Goal: Task Accomplishment & Management: Manage account settings

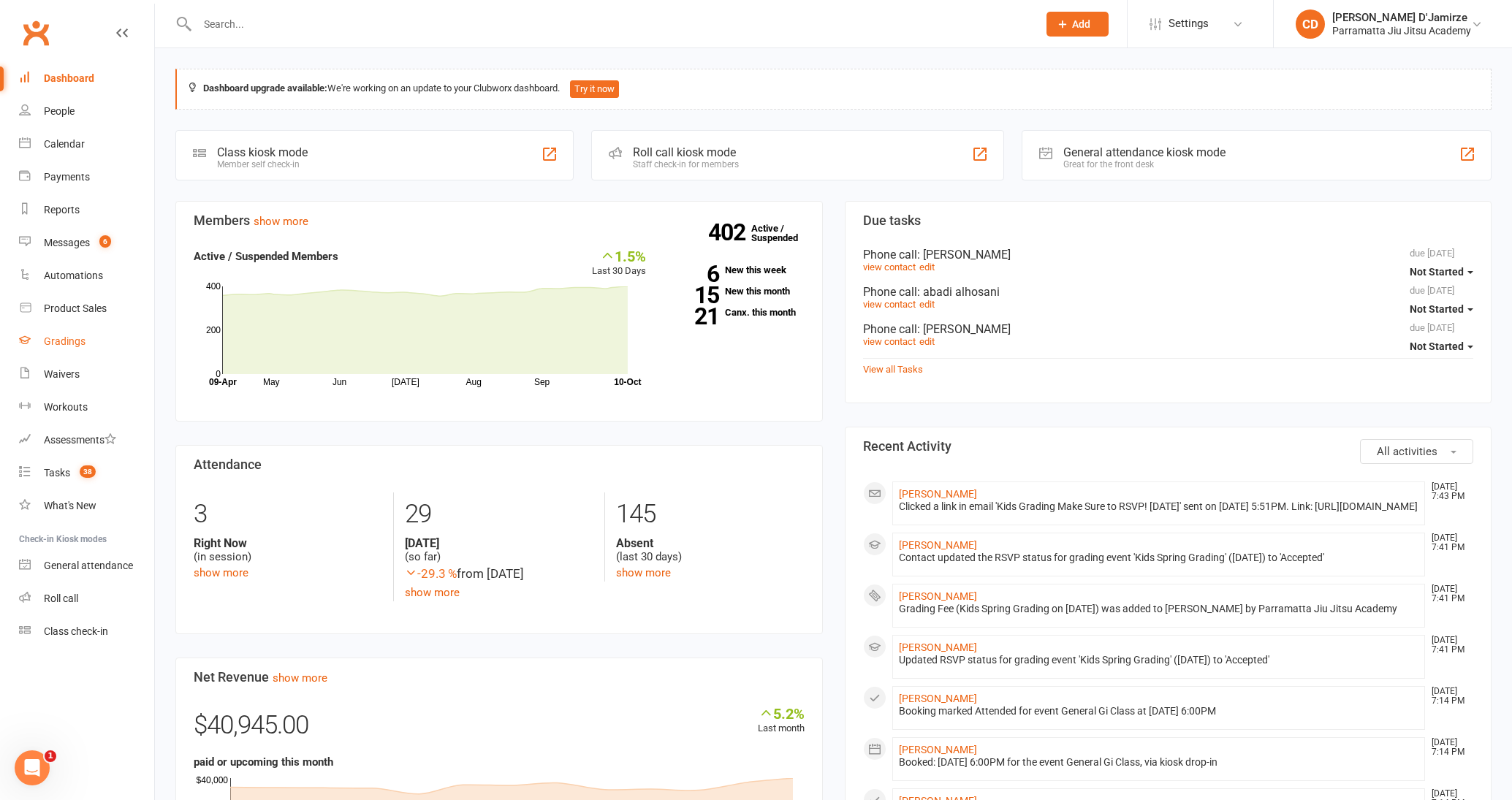
click at [86, 350] on link "Gradings" at bounding box center [86, 342] width 135 height 33
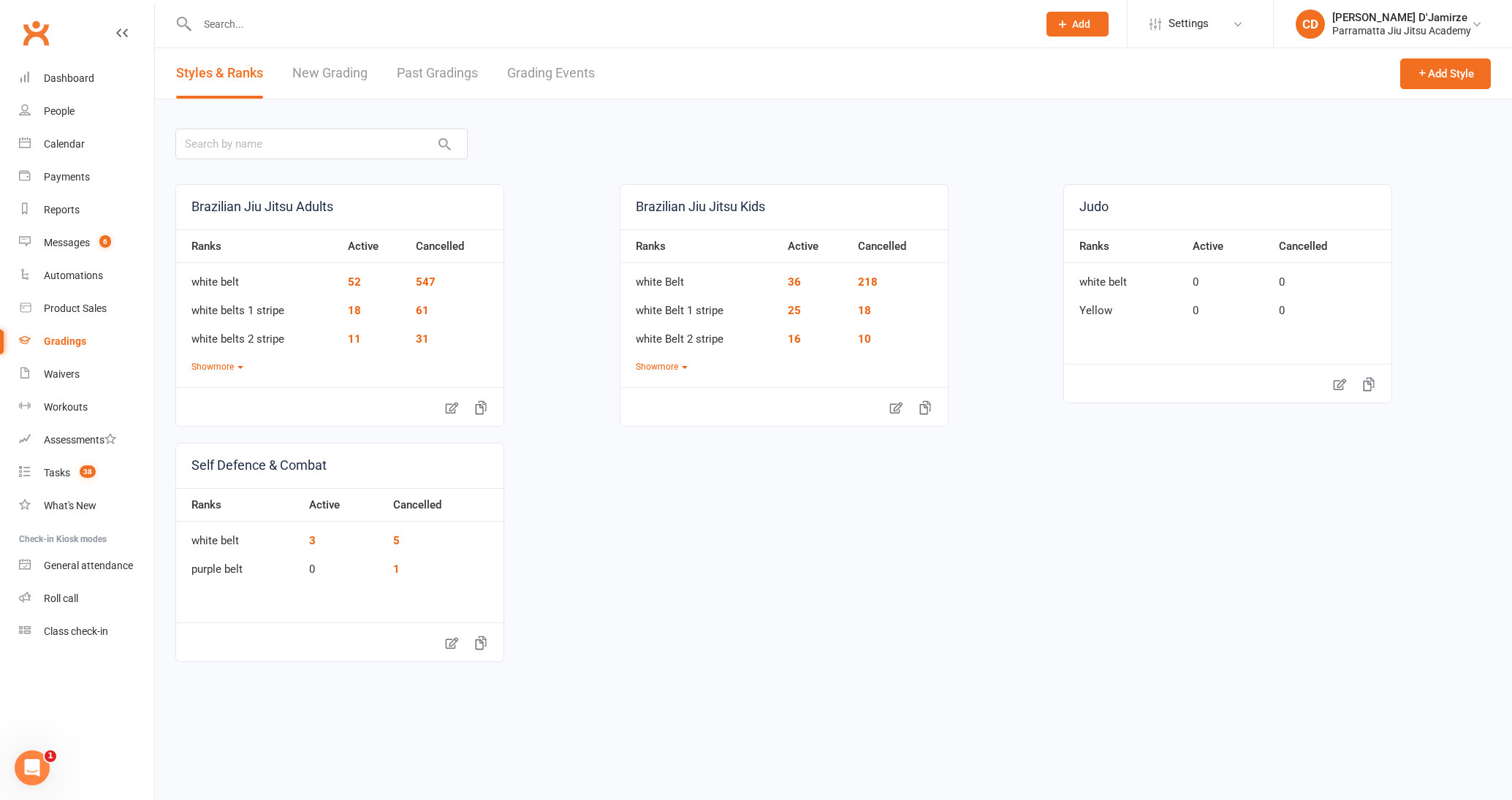
click at [581, 86] on link "Grading Events" at bounding box center [550, 73] width 88 height 50
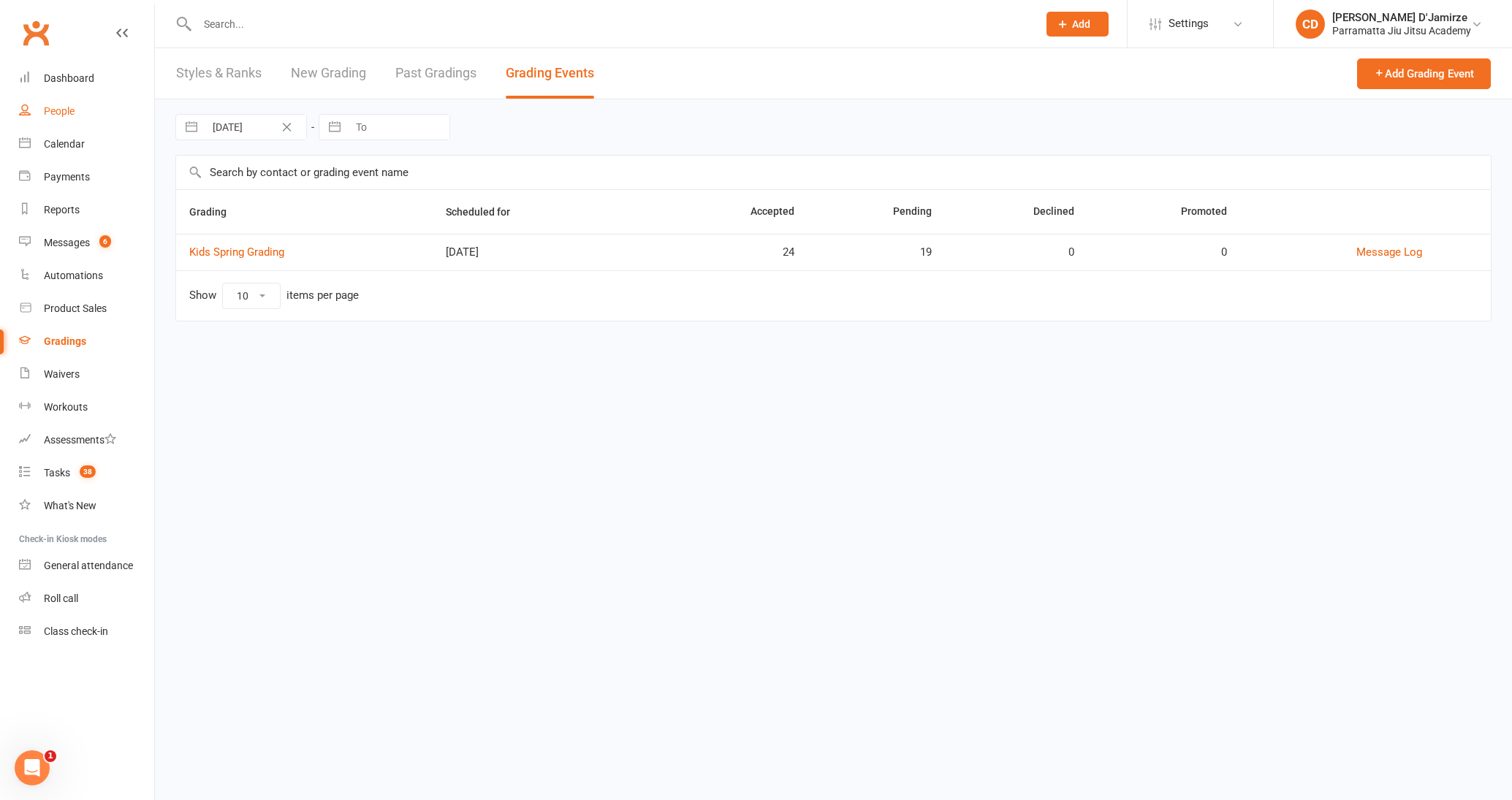
click at [71, 103] on link "People" at bounding box center [86, 111] width 135 height 33
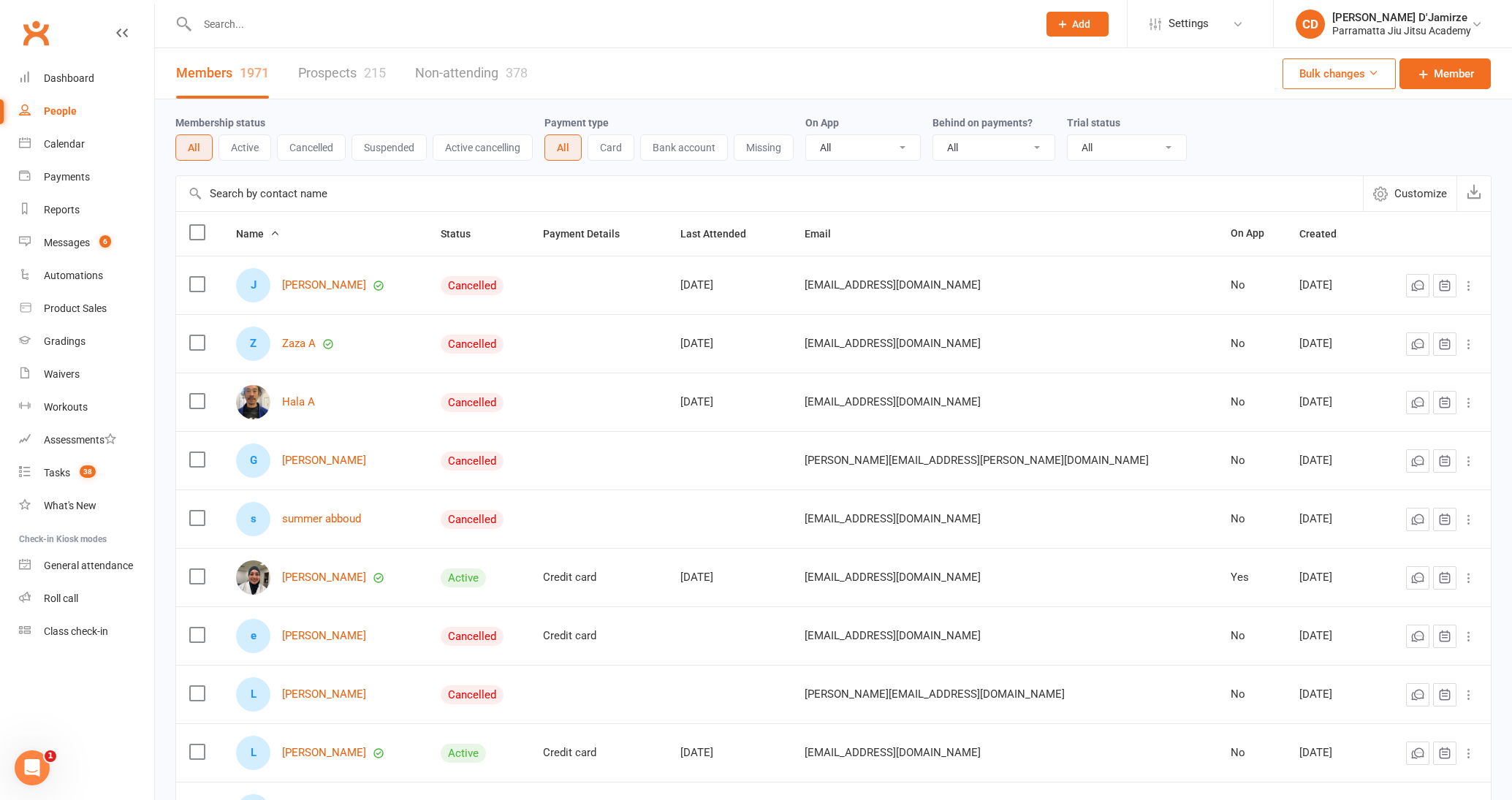
click at [231, 30] on input "text" at bounding box center [610, 24] width 835 height 21
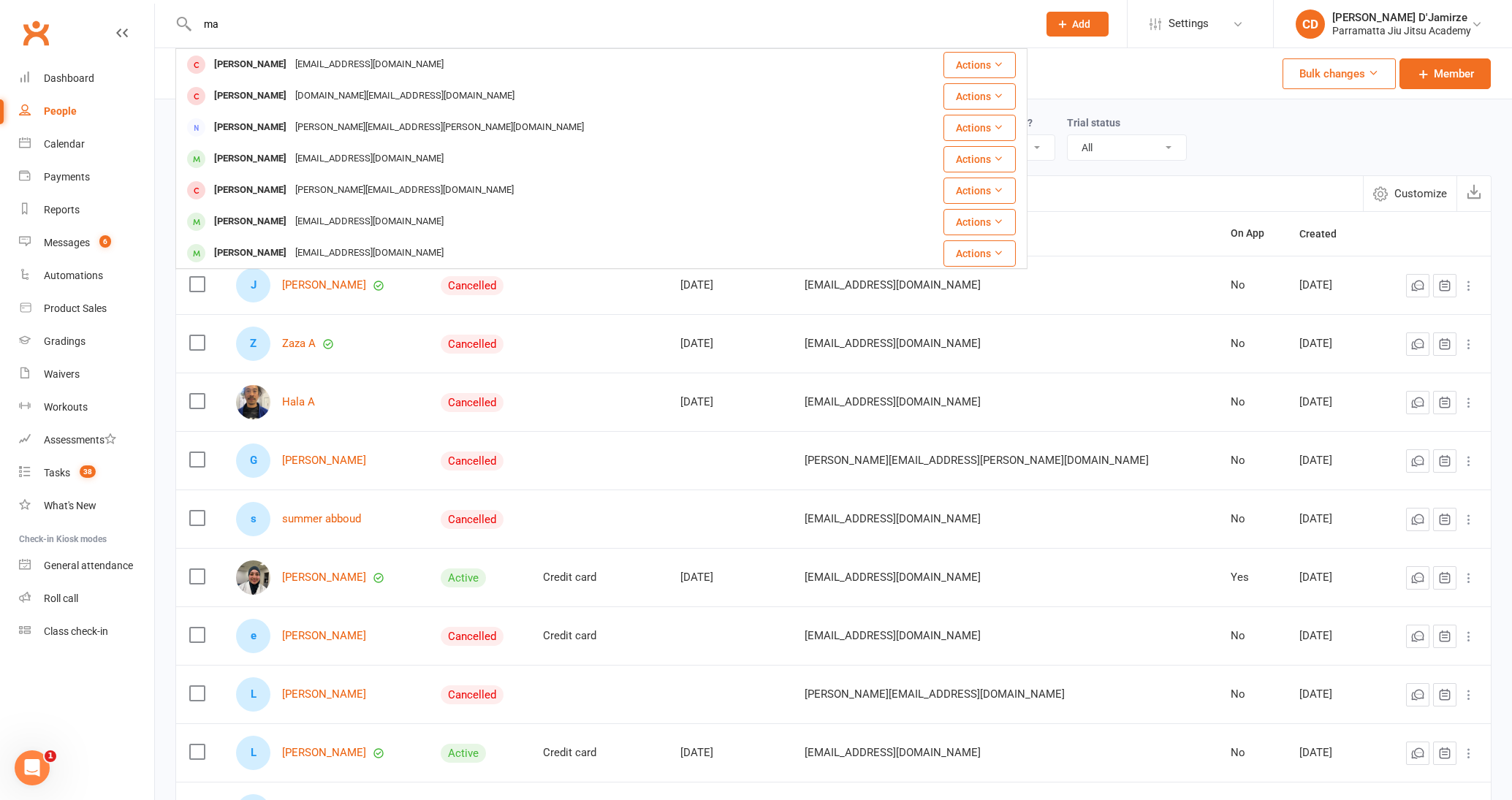
type input "m"
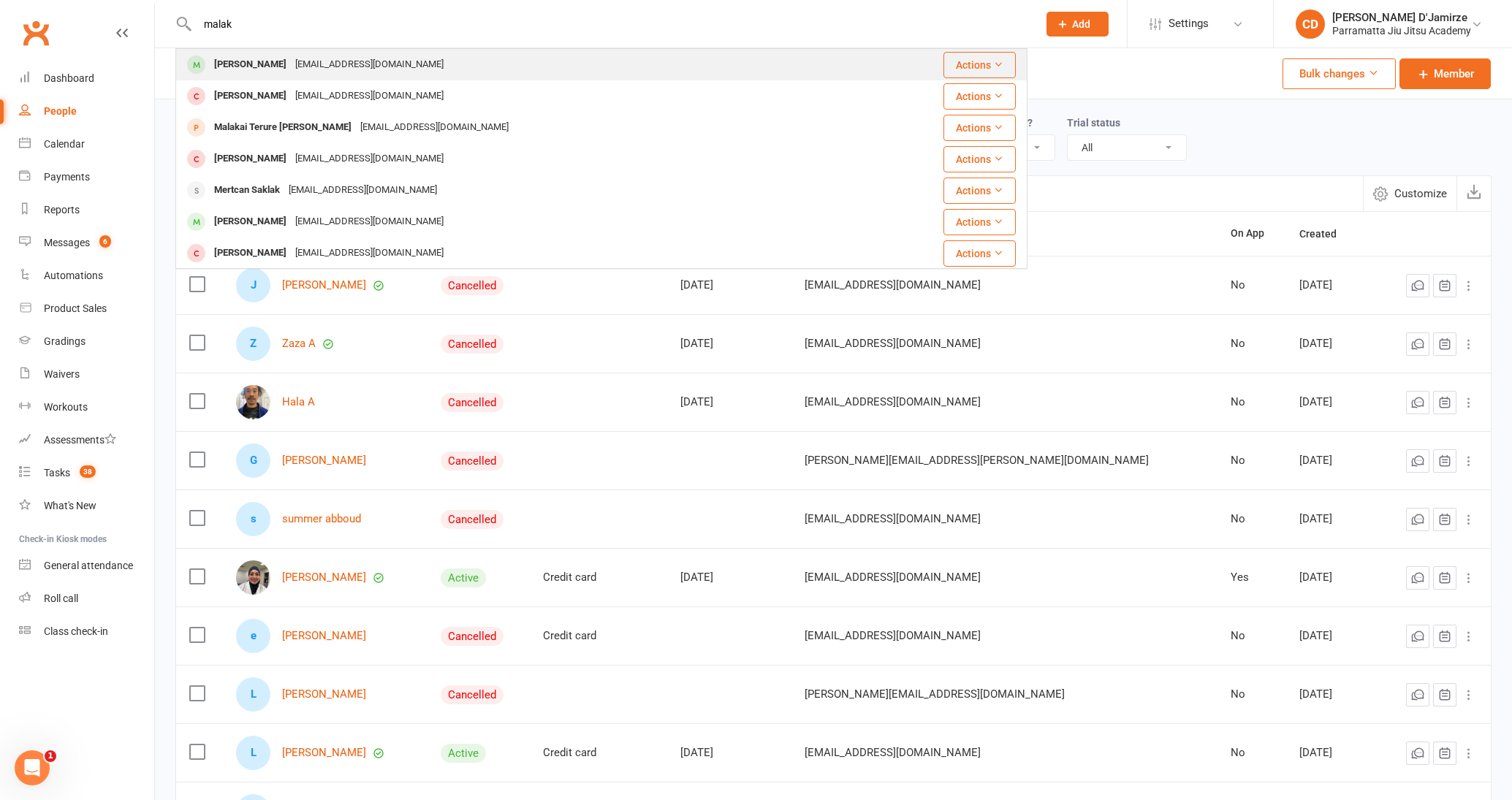
type input "malak"
click at [254, 62] on div "[PERSON_NAME]" at bounding box center [250, 64] width 81 height 21
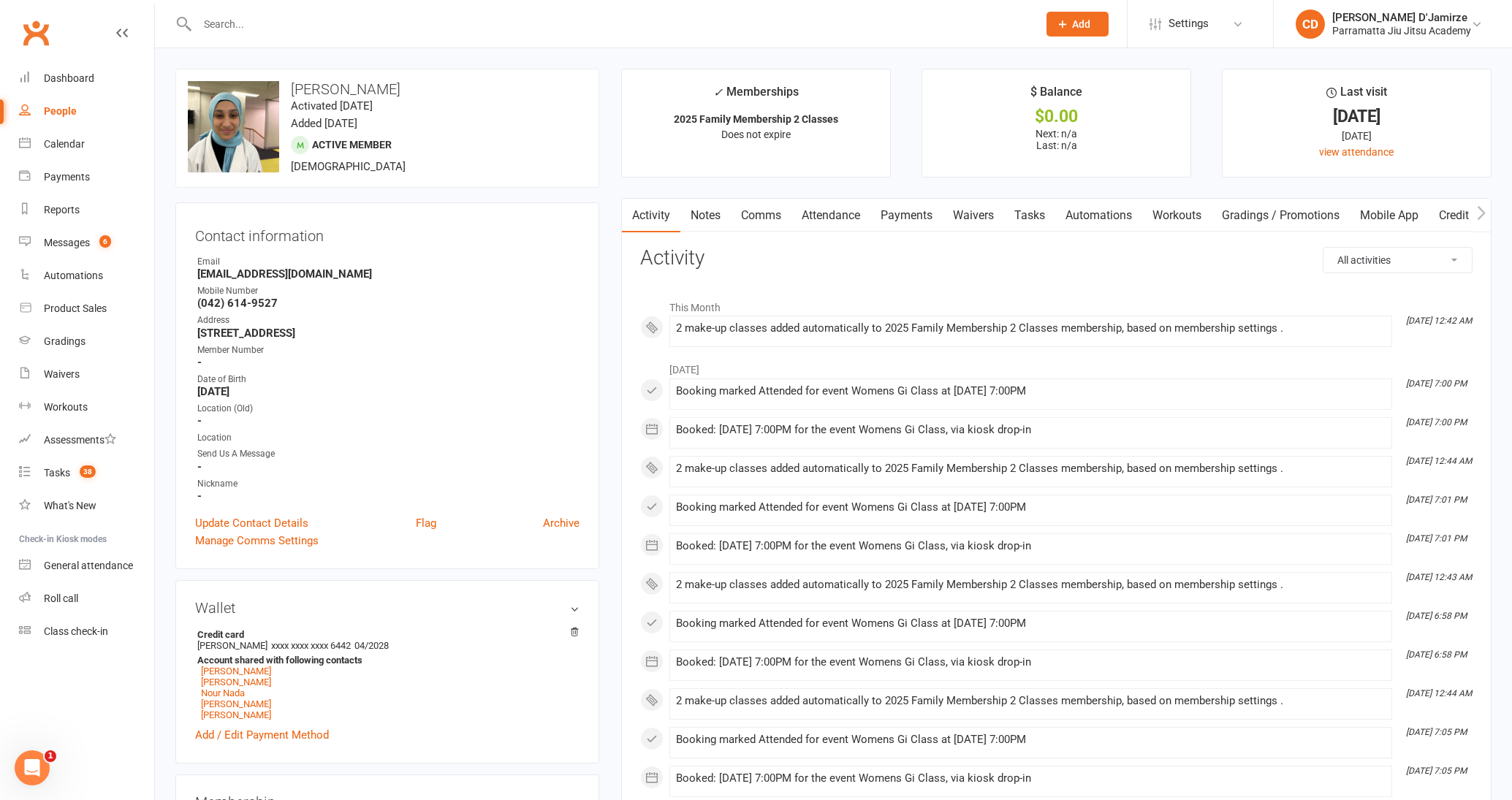
click at [896, 223] on link "Payments" at bounding box center [906, 216] width 72 height 34
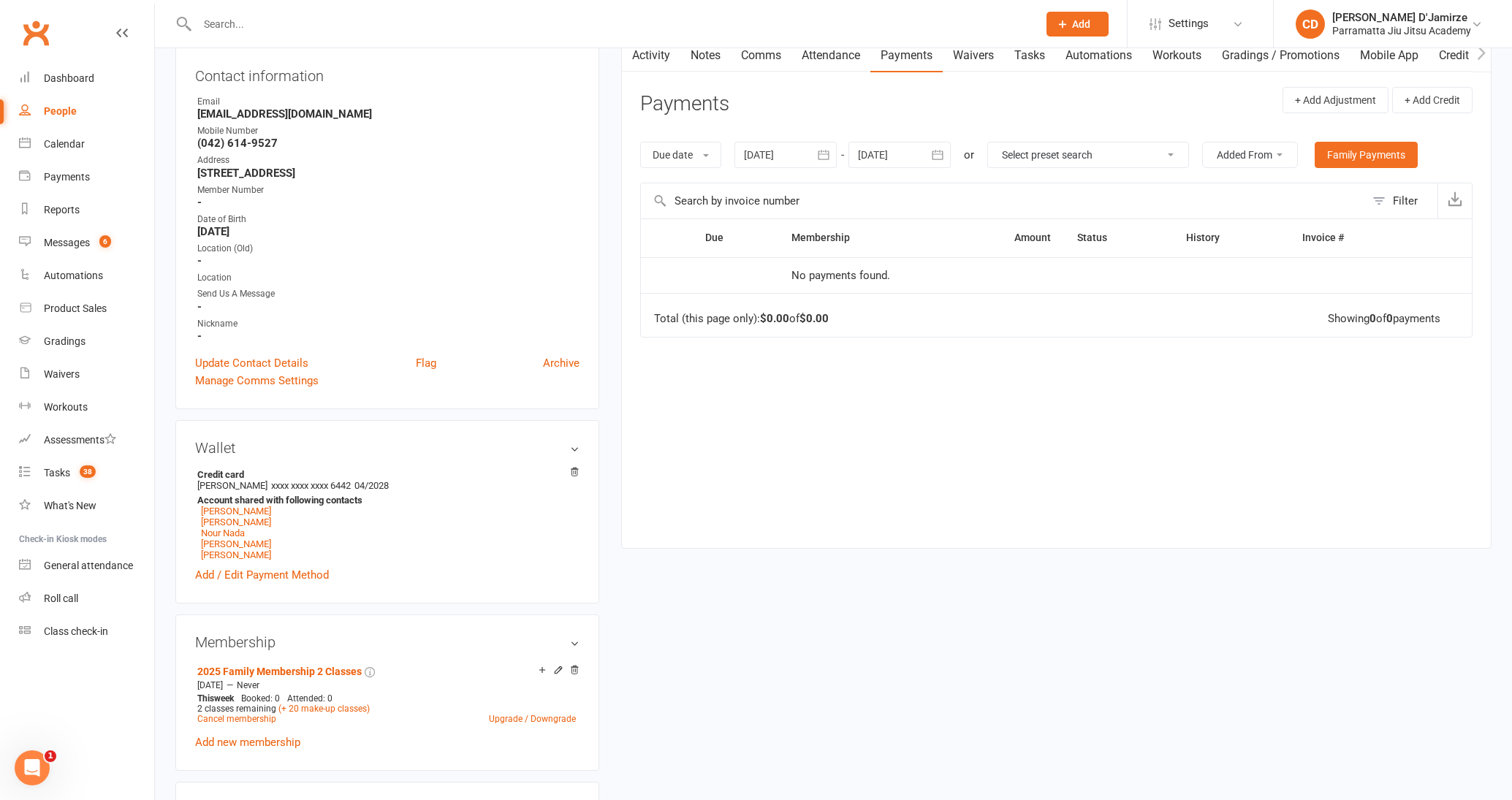
scroll to position [358, 0]
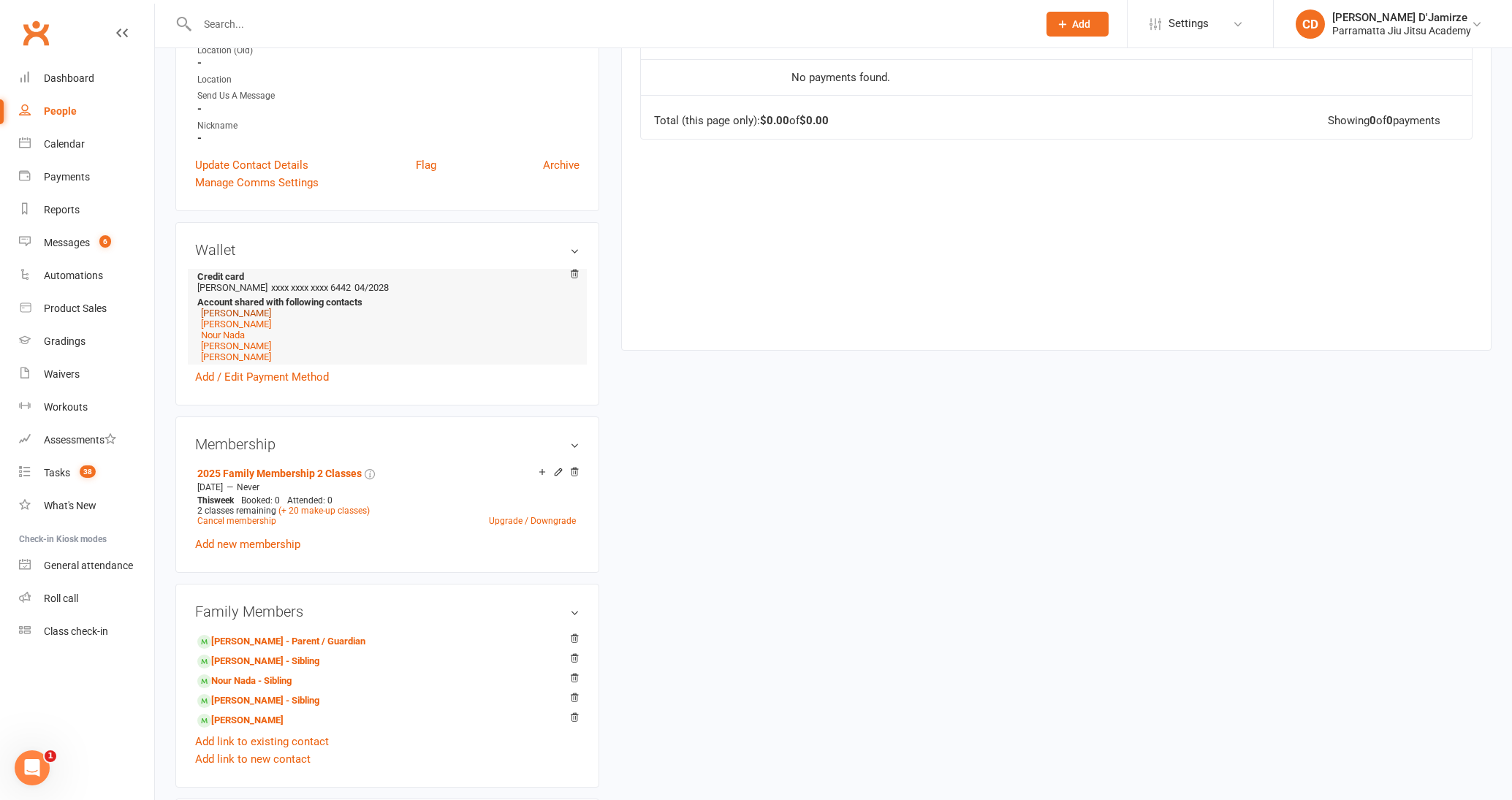
click at [253, 311] on link "[PERSON_NAME]" at bounding box center [236, 313] width 70 height 11
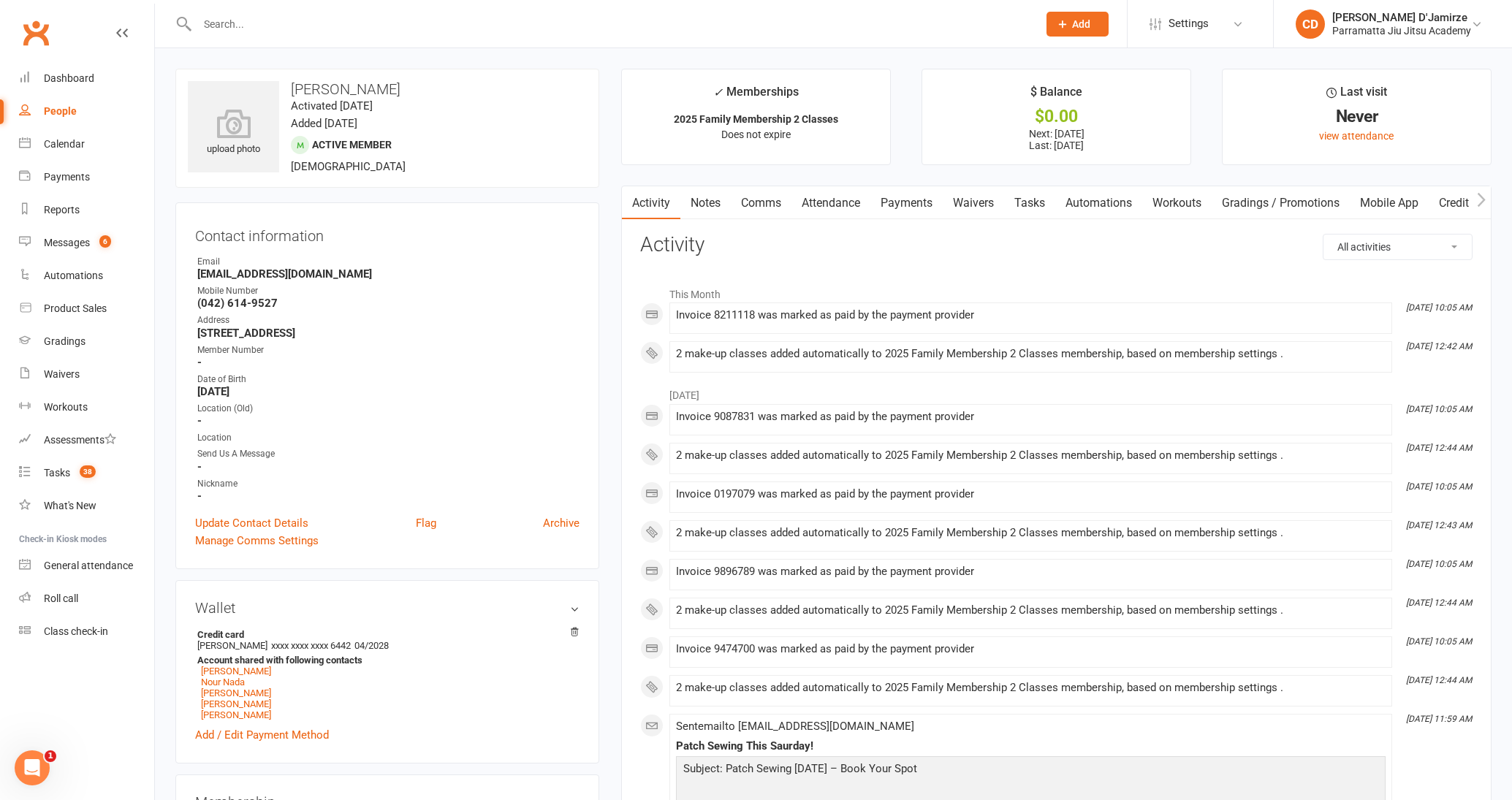
click at [842, 201] on link "Attendance" at bounding box center [830, 203] width 79 height 34
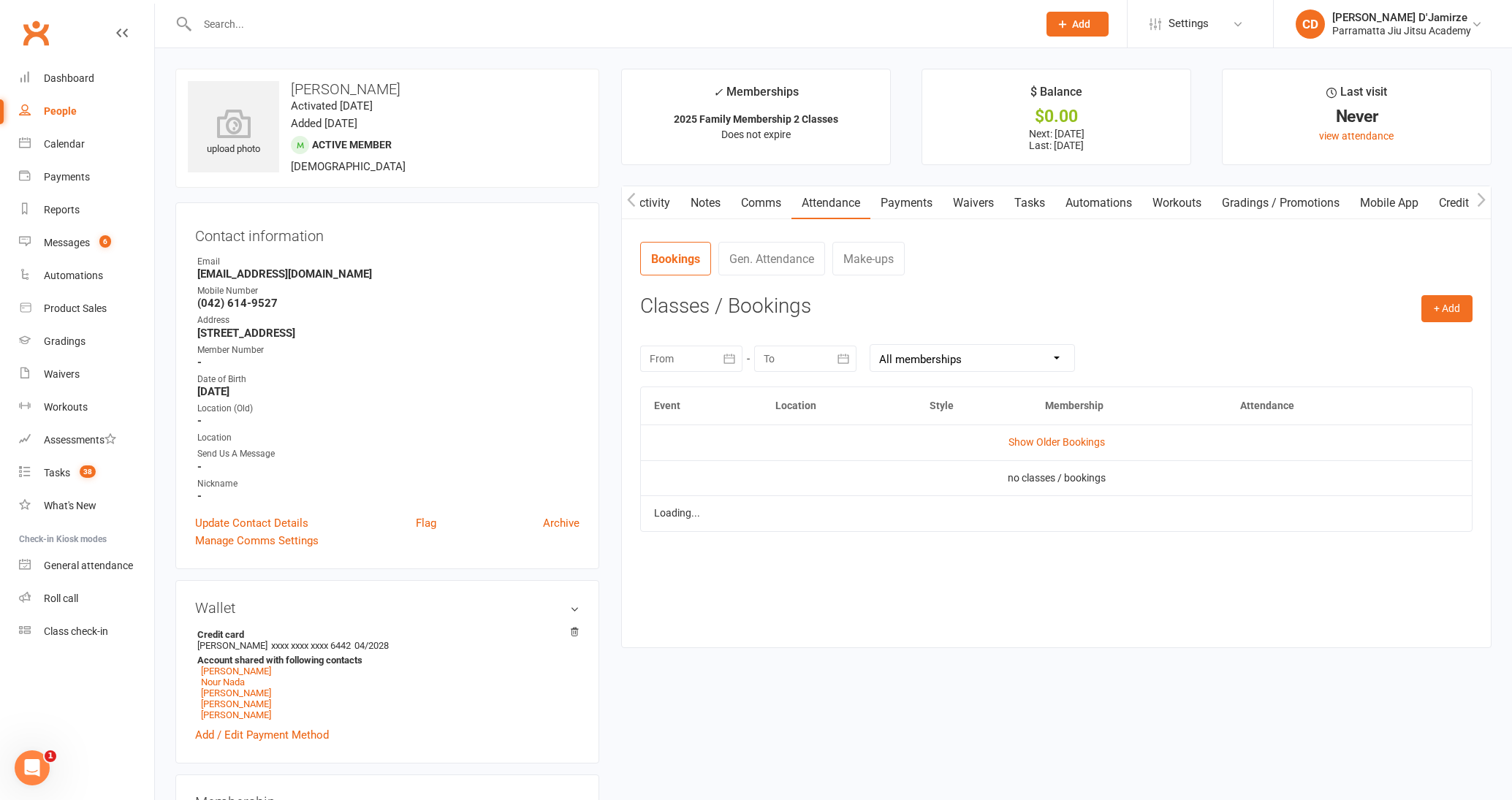
scroll to position [0, 1]
click at [908, 203] on link "Payments" at bounding box center [905, 203] width 72 height 34
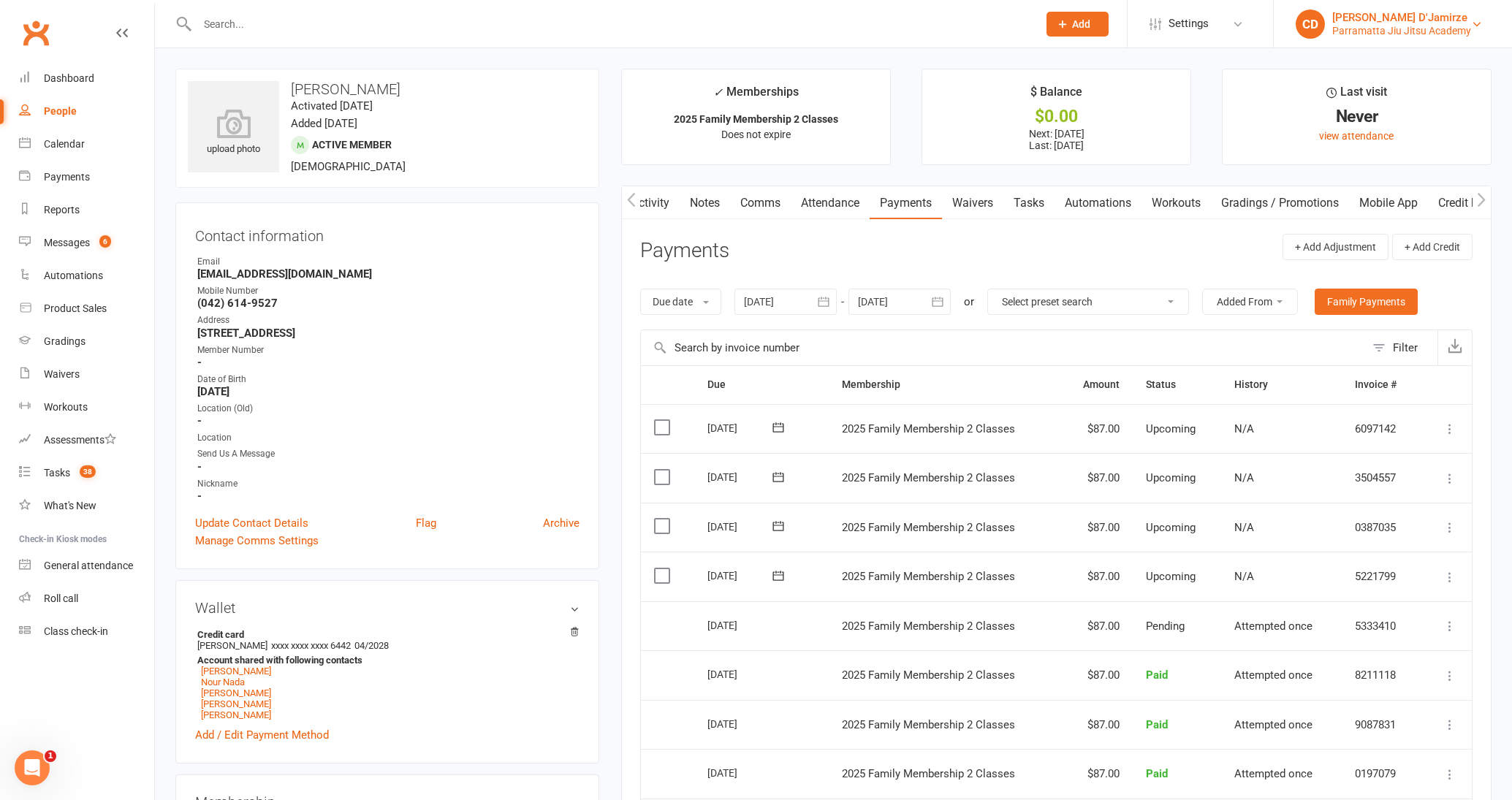
click at [1345, 25] on div "Parramatta Jiu Jitsu Academy" at bounding box center [1402, 30] width 139 height 13
click at [847, 129] on p "Does not expire" at bounding box center [756, 134] width 242 height 11
